Goal: Communication & Community: Participate in discussion

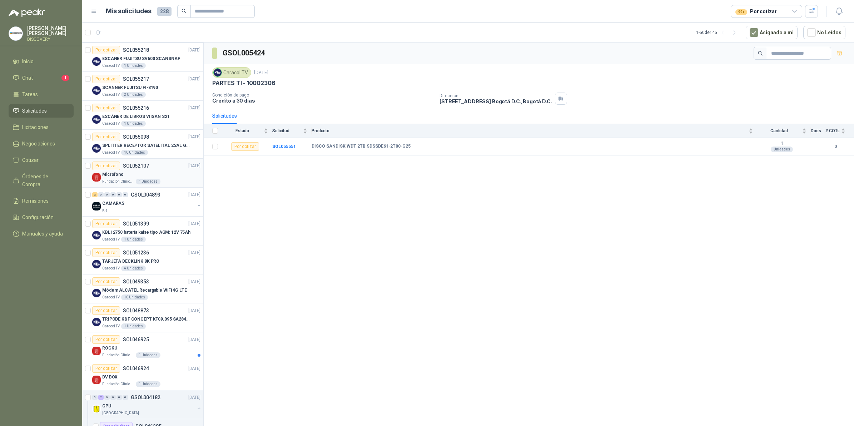
scroll to position [45, 0]
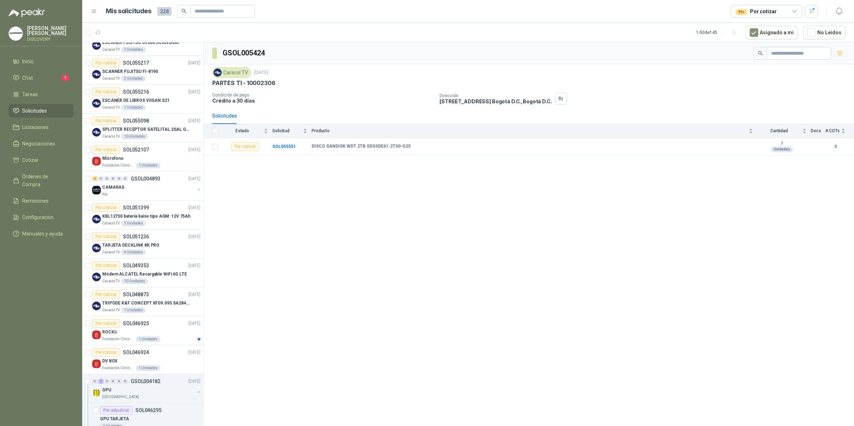
click at [56, 85] on ul "Inicio Chat 1 Tareas Solicitudes Licitaciones Negociaciones Cotizar Órdenes de …" at bounding box center [41, 149] width 82 height 189
click at [57, 75] on li "Chat 1" at bounding box center [41, 78] width 56 height 8
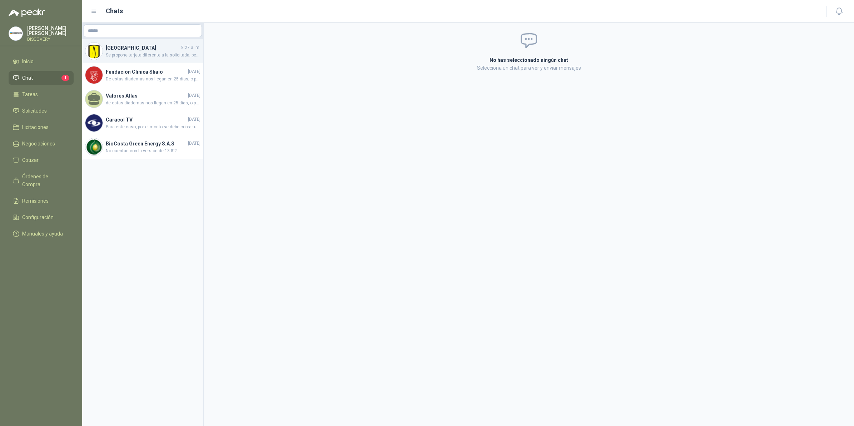
click at [169, 60] on div "Universidad de los Andes 8:27 a. m. Se propone tarjeta diferente a la solicitad…" at bounding box center [142, 51] width 121 height 24
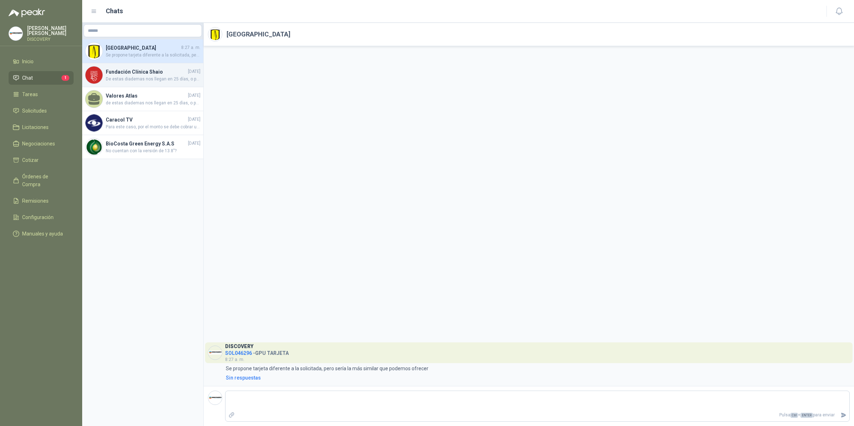
click at [165, 78] on span "De estas diademas nos llegan en 25 días, o para entrega inmediata tenemos estas…" at bounding box center [153, 79] width 95 height 7
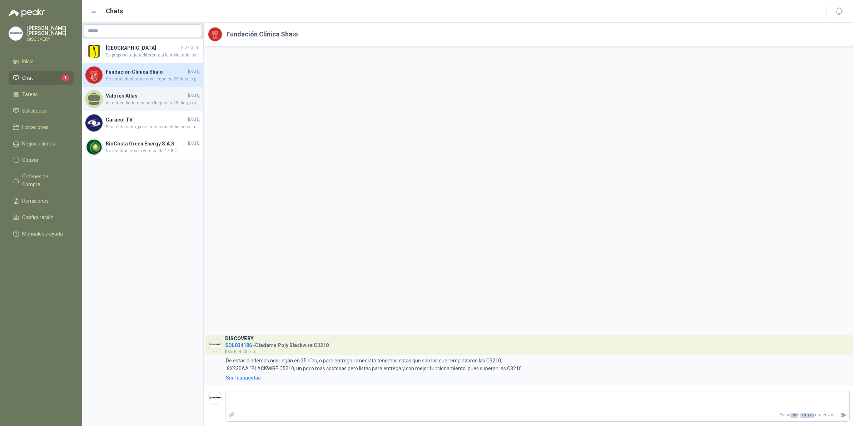
click at [160, 97] on h4 "Valores Atlas" at bounding box center [146, 96] width 81 height 8
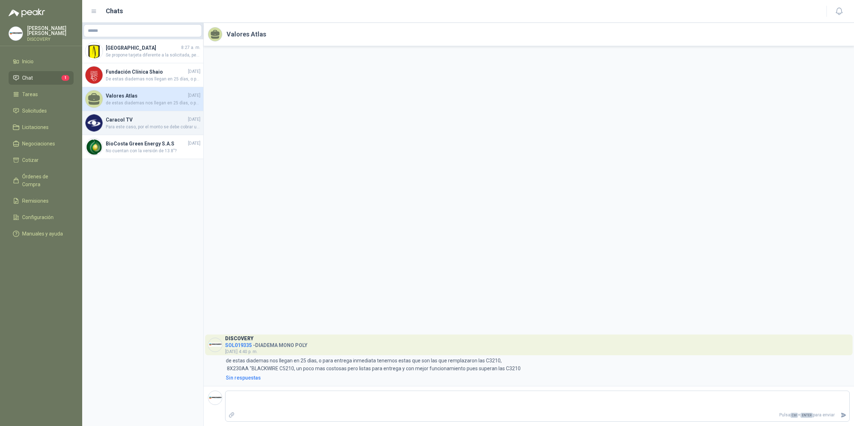
click at [148, 127] on span "Para este caso, por el monto se debe cobrar un flete por valor de $15.000, por …" at bounding box center [153, 127] width 95 height 7
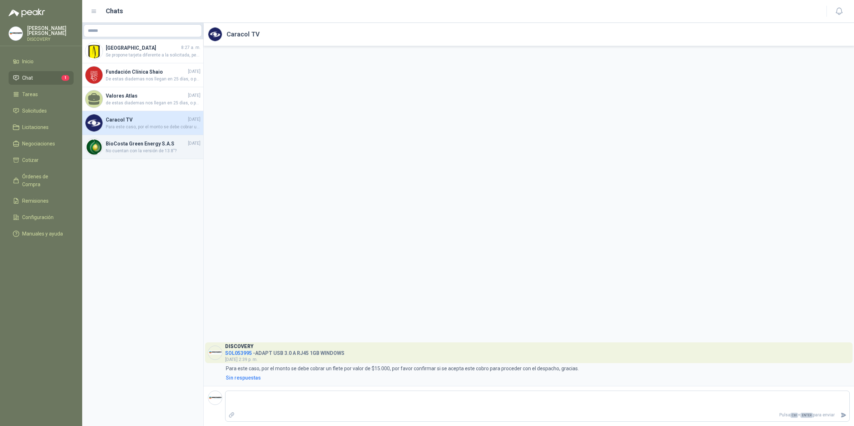
click at [146, 148] on span "No cuentan con la versión de 13.8"?" at bounding box center [153, 151] width 95 height 7
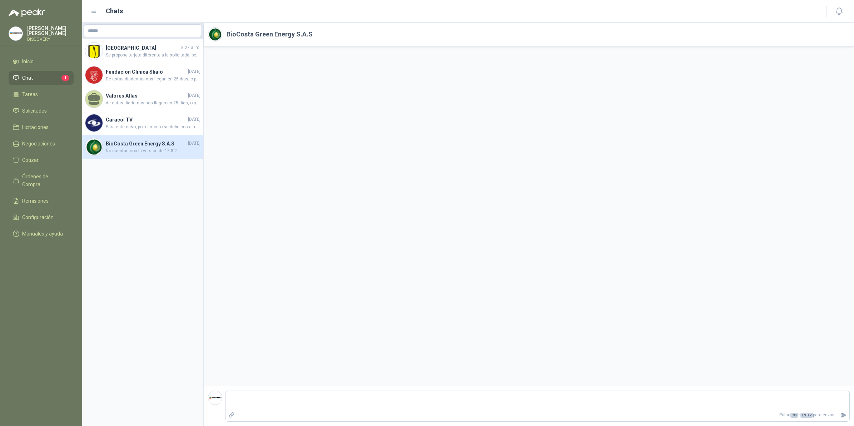
click at [30, 102] on ul "Inicio Chat 1 Tareas Solicitudes Licitaciones Negociaciones Cotizar Órdenes de …" at bounding box center [41, 149] width 82 height 189
click at [26, 113] on link "Solicitudes" at bounding box center [41, 111] width 65 height 14
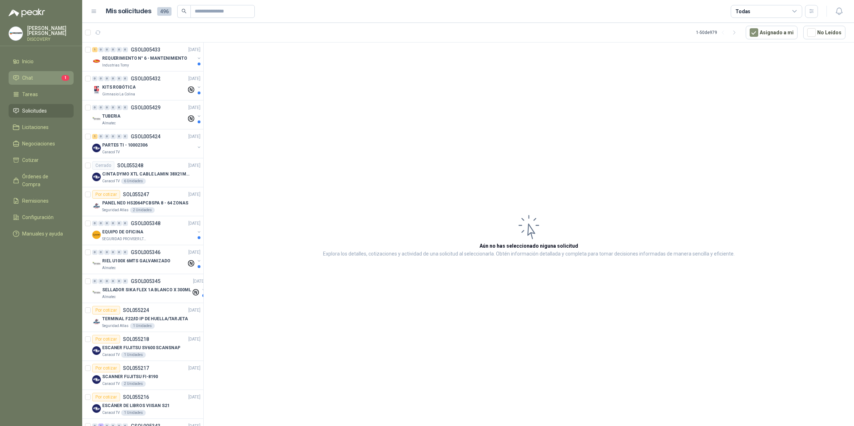
click at [60, 81] on link "Chat 1" at bounding box center [41, 78] width 65 height 14
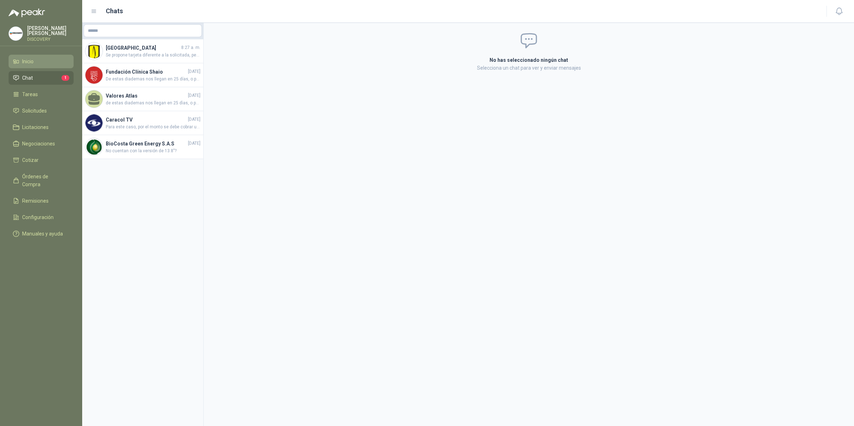
click at [39, 61] on li "Inicio" at bounding box center [41, 62] width 56 height 8
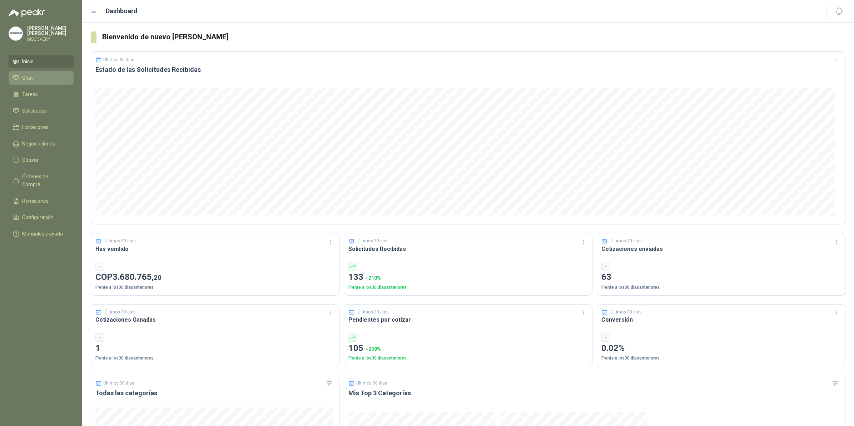
click at [15, 72] on link "Chat" at bounding box center [41, 78] width 65 height 14
